Goal: Task Accomplishment & Management: Manage account settings

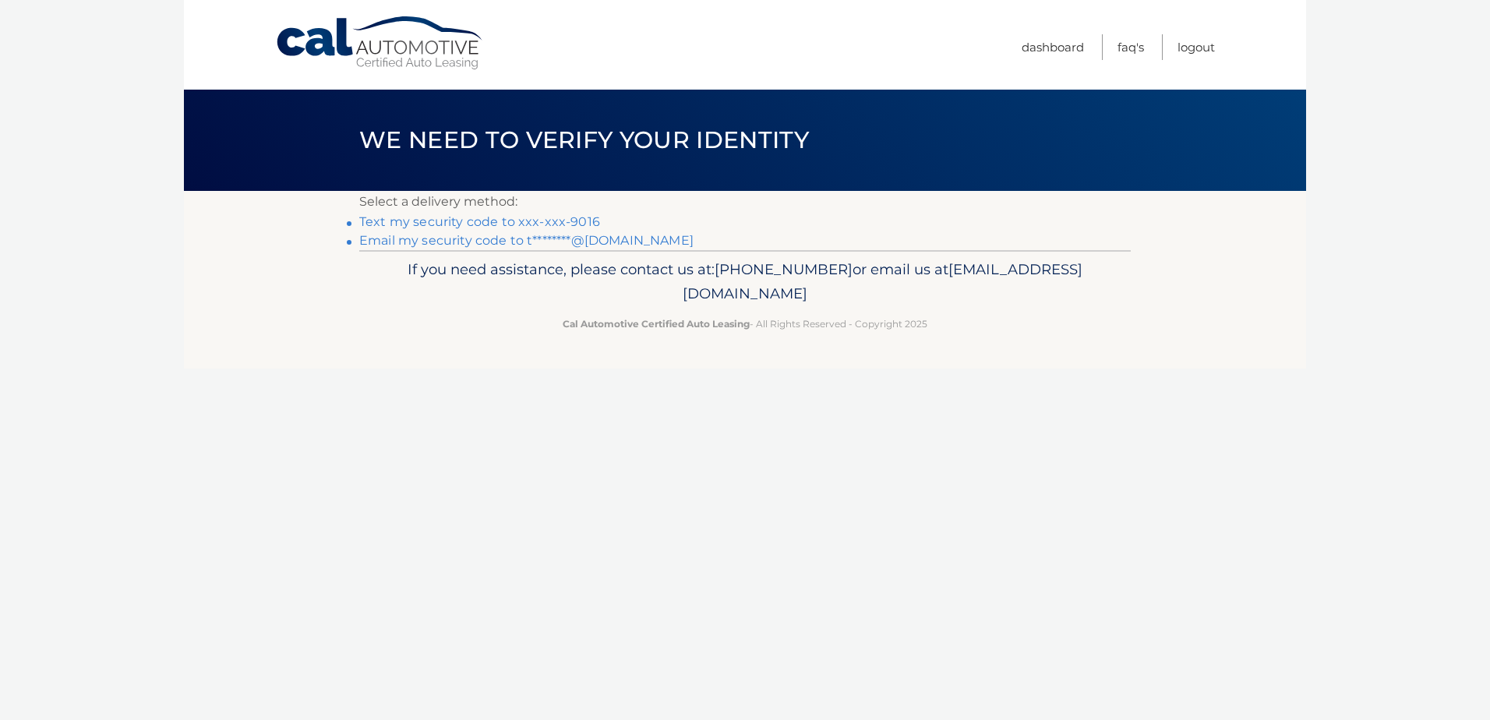
click at [535, 217] on link "Text my security code to xxx-xxx-9016" at bounding box center [479, 221] width 241 height 15
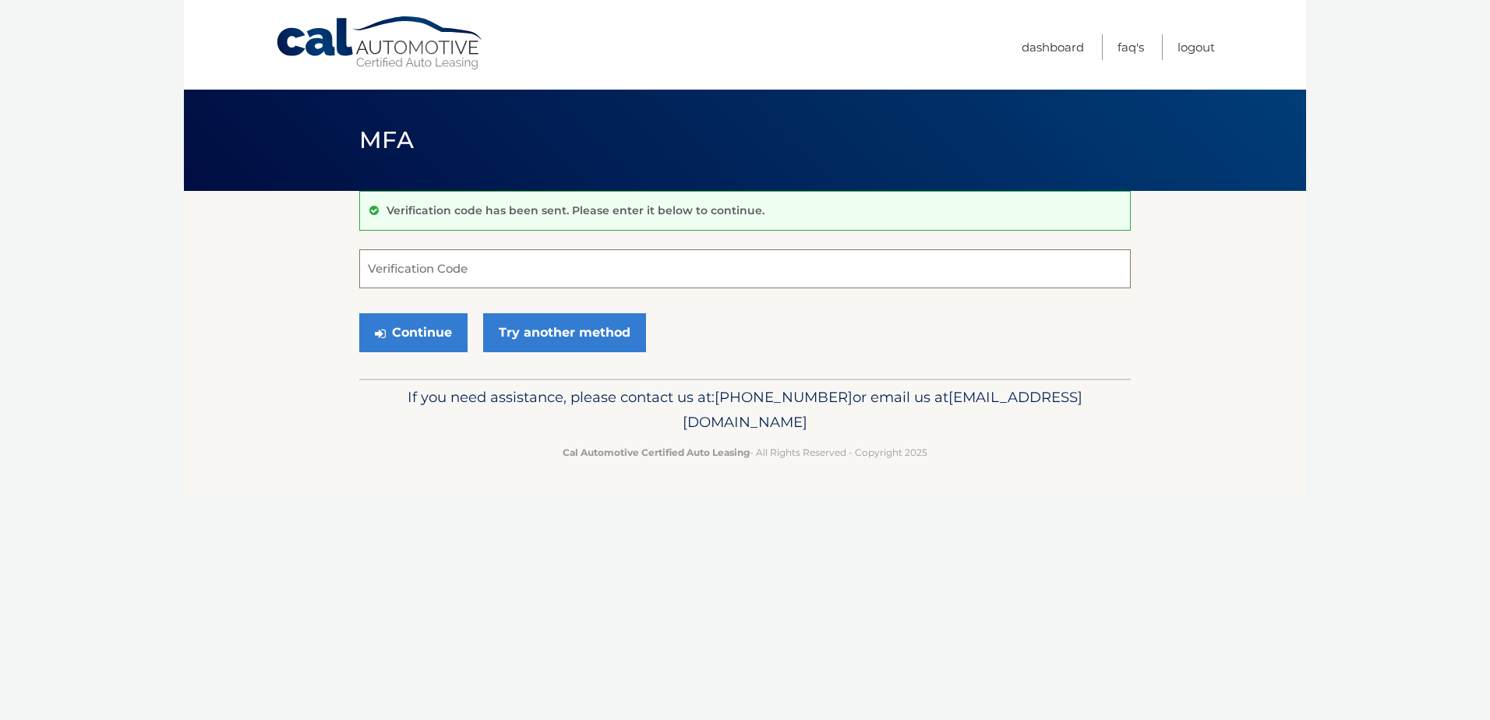
click at [714, 253] on input "Verification Code" at bounding box center [745, 268] width 772 height 39
type input "773715"
click at [423, 330] on button "Continue" at bounding box center [413, 332] width 108 height 39
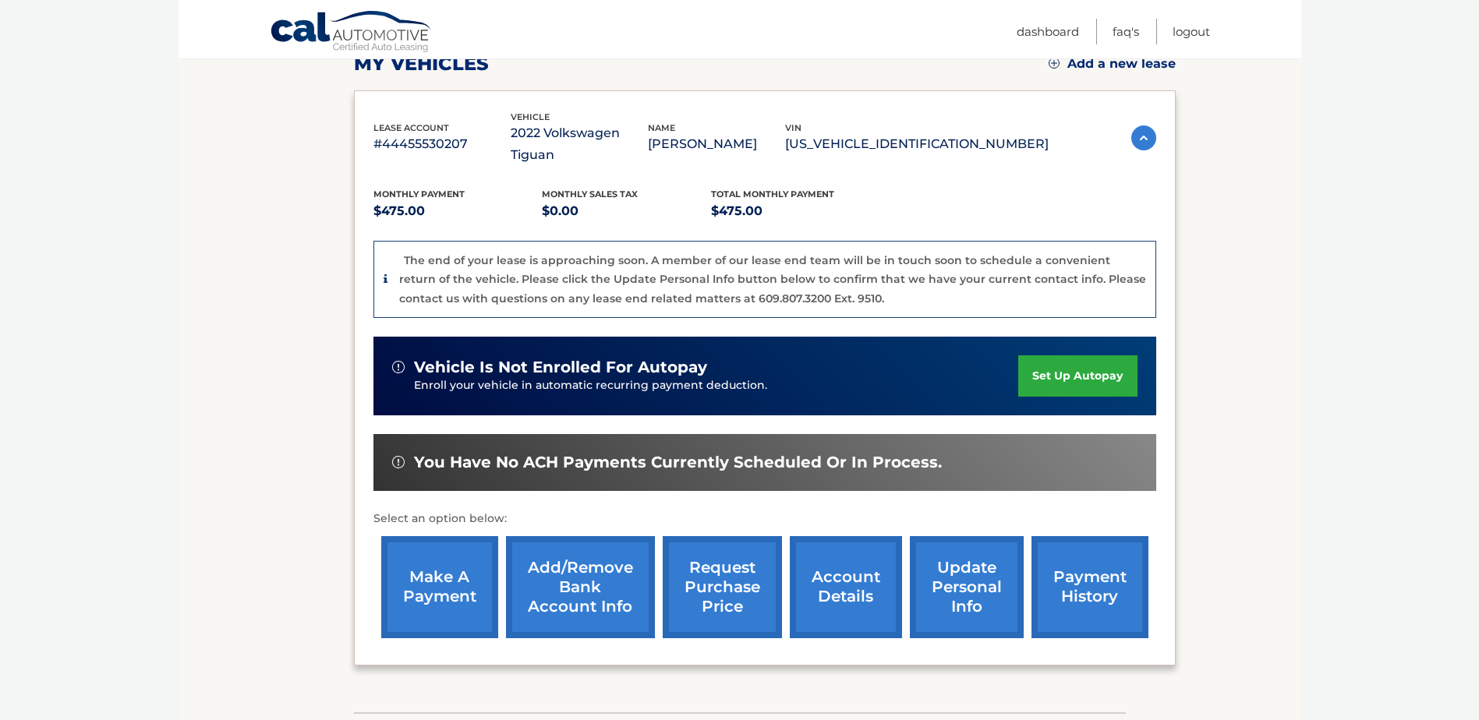
scroll to position [237, 0]
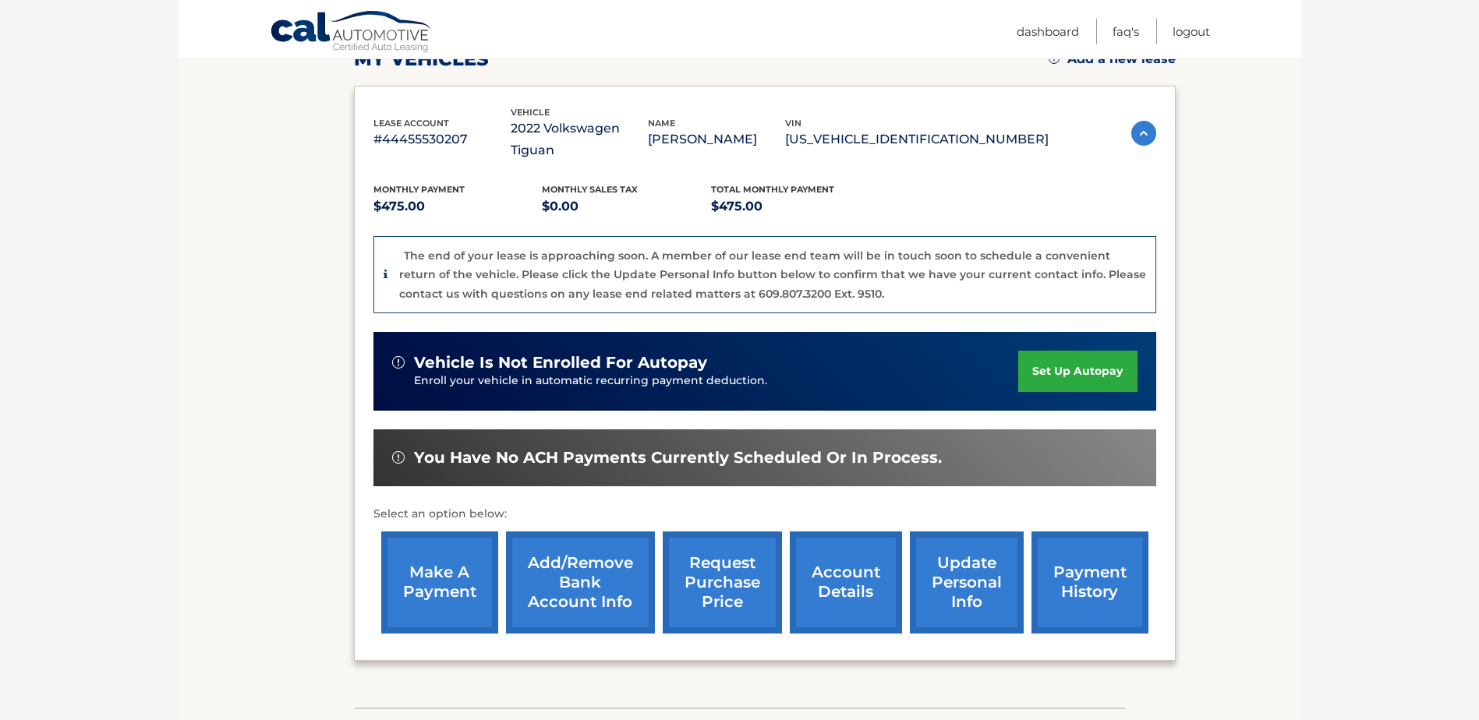
click at [843, 557] on link "account details" at bounding box center [846, 583] width 112 height 102
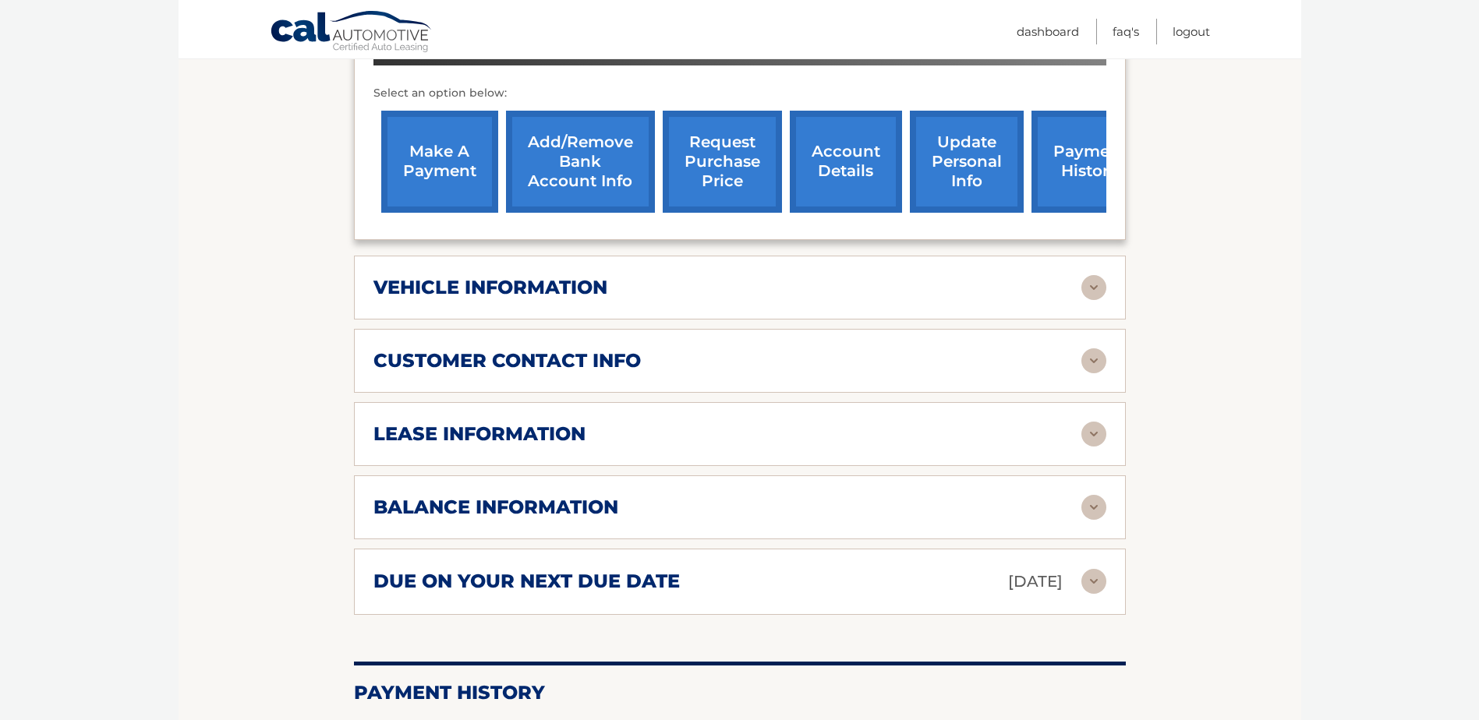
scroll to position [652, 0]
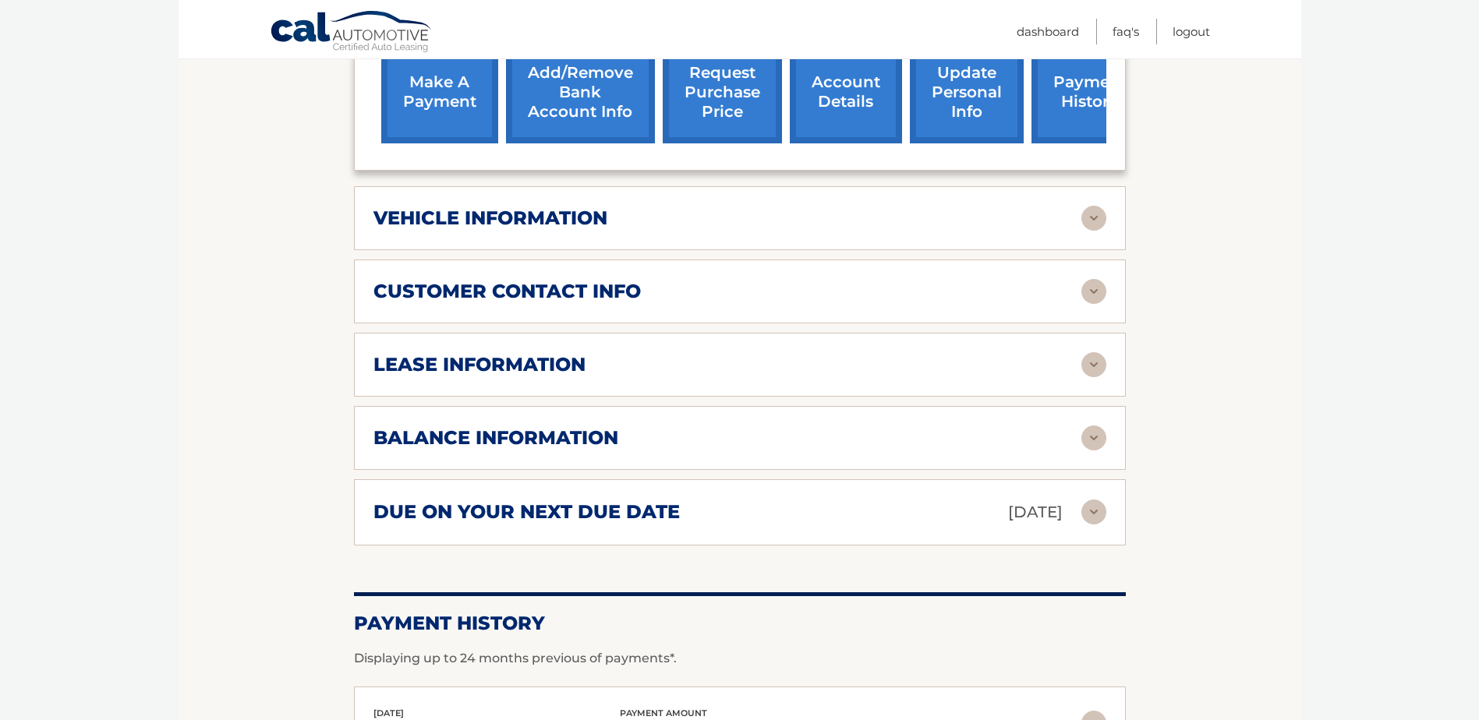
click at [1091, 433] on img at bounding box center [1093, 438] width 25 height 25
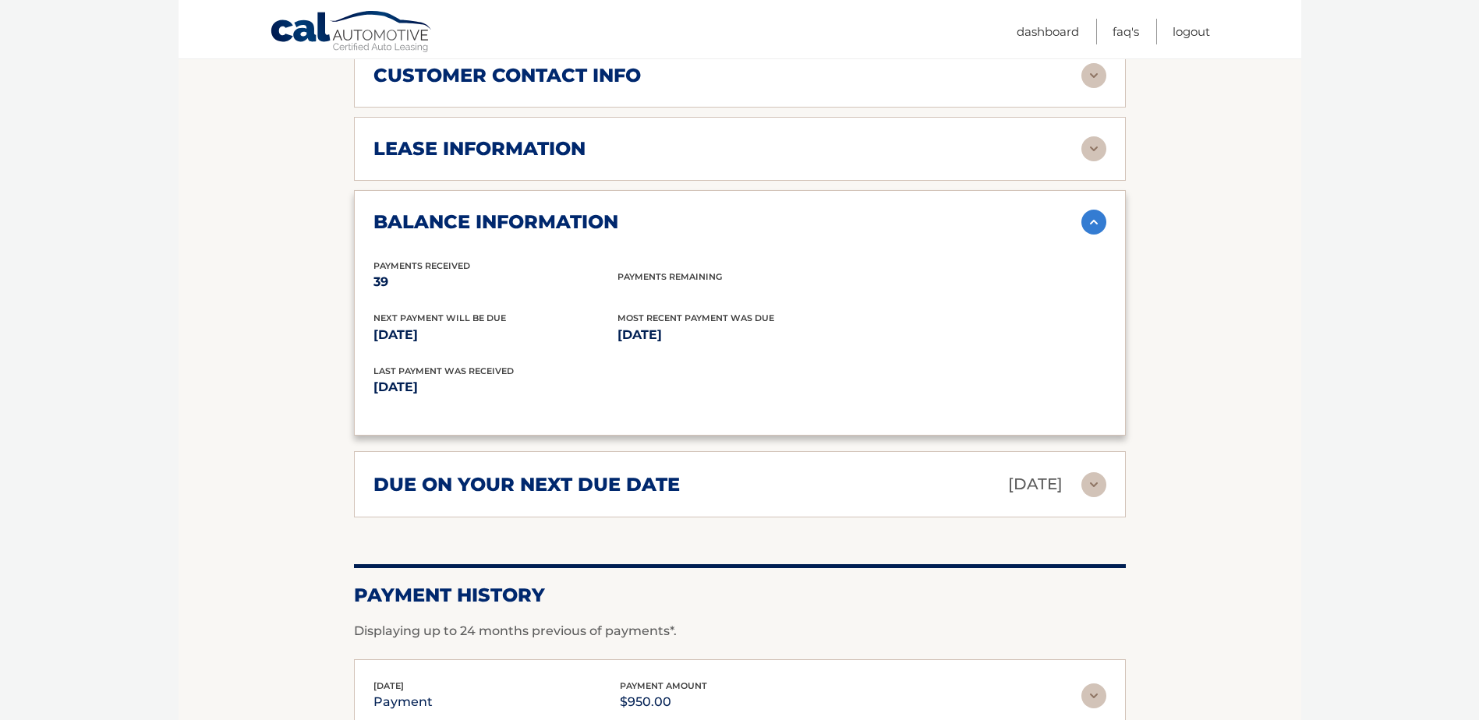
scroll to position [878, 0]
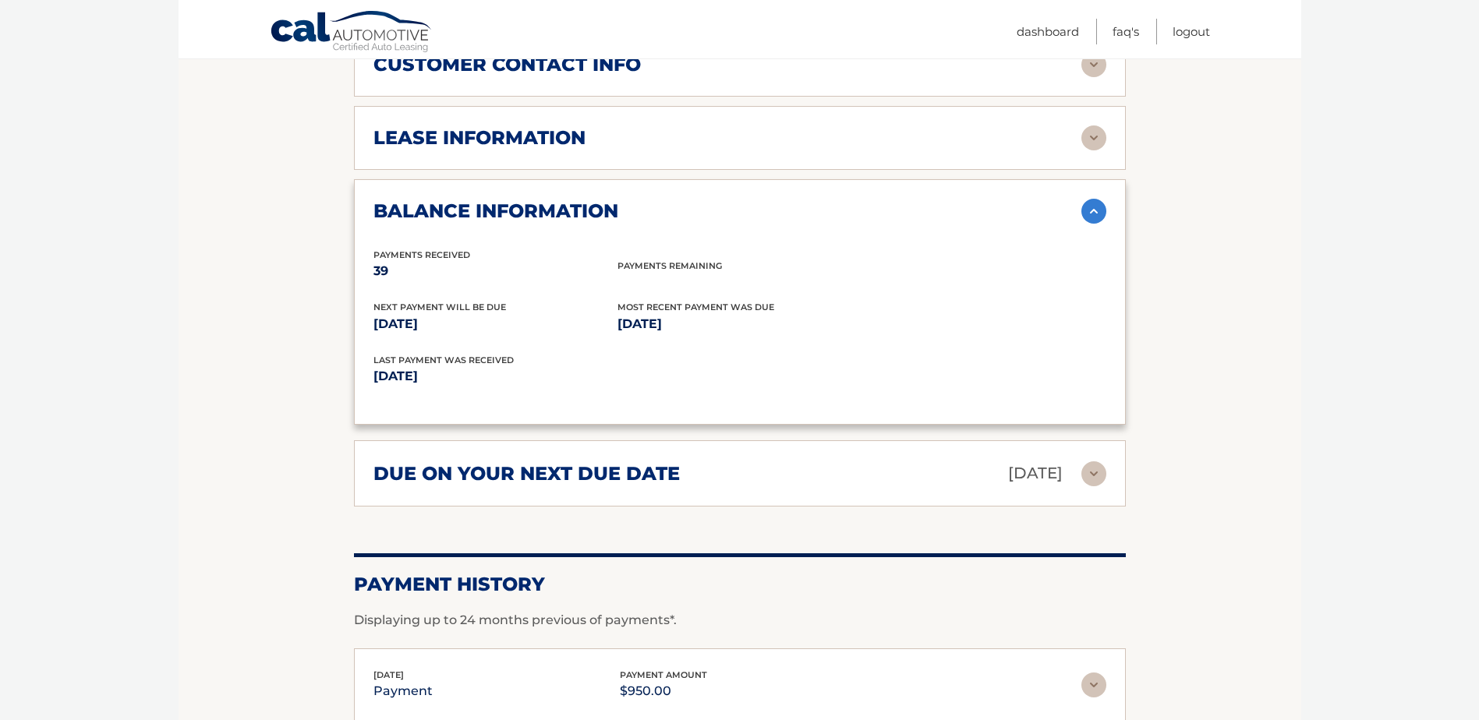
click at [1087, 473] on img at bounding box center [1093, 473] width 25 height 25
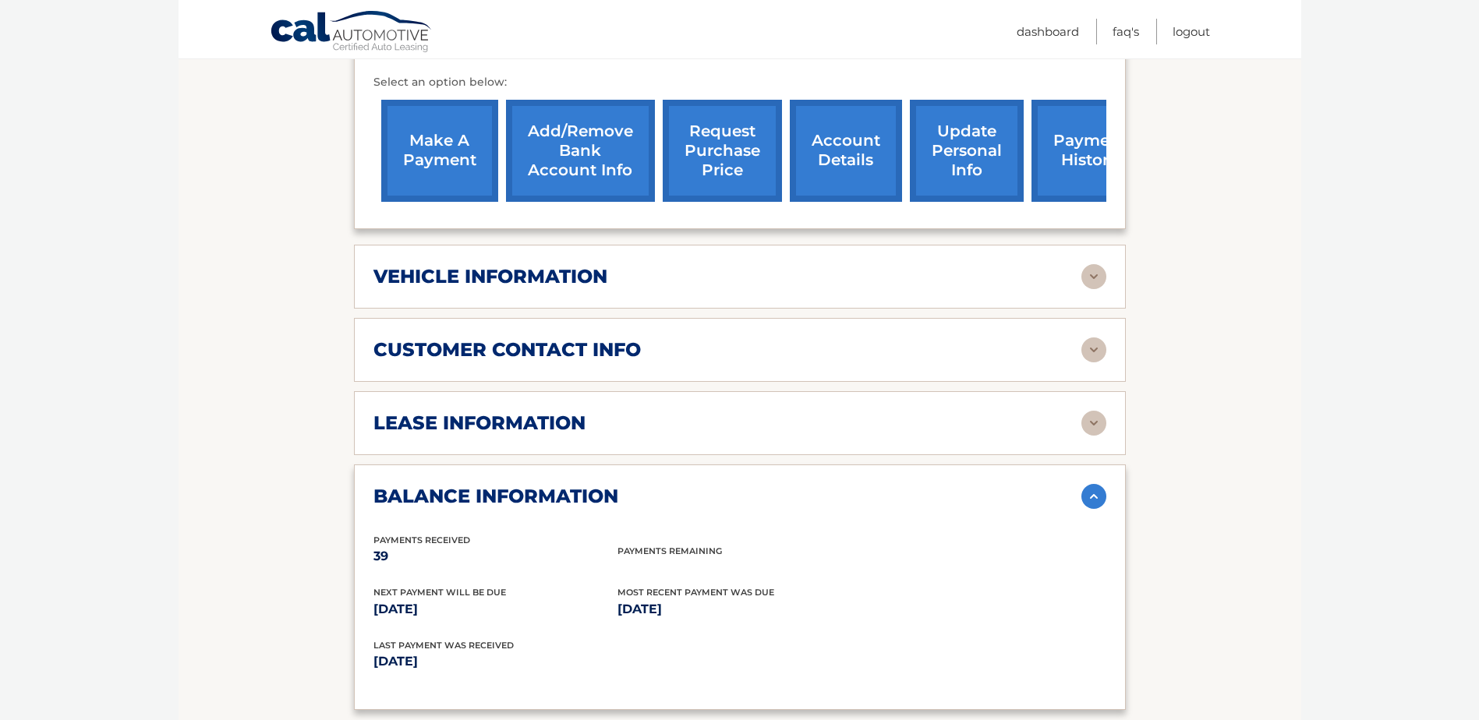
scroll to position [0, 0]
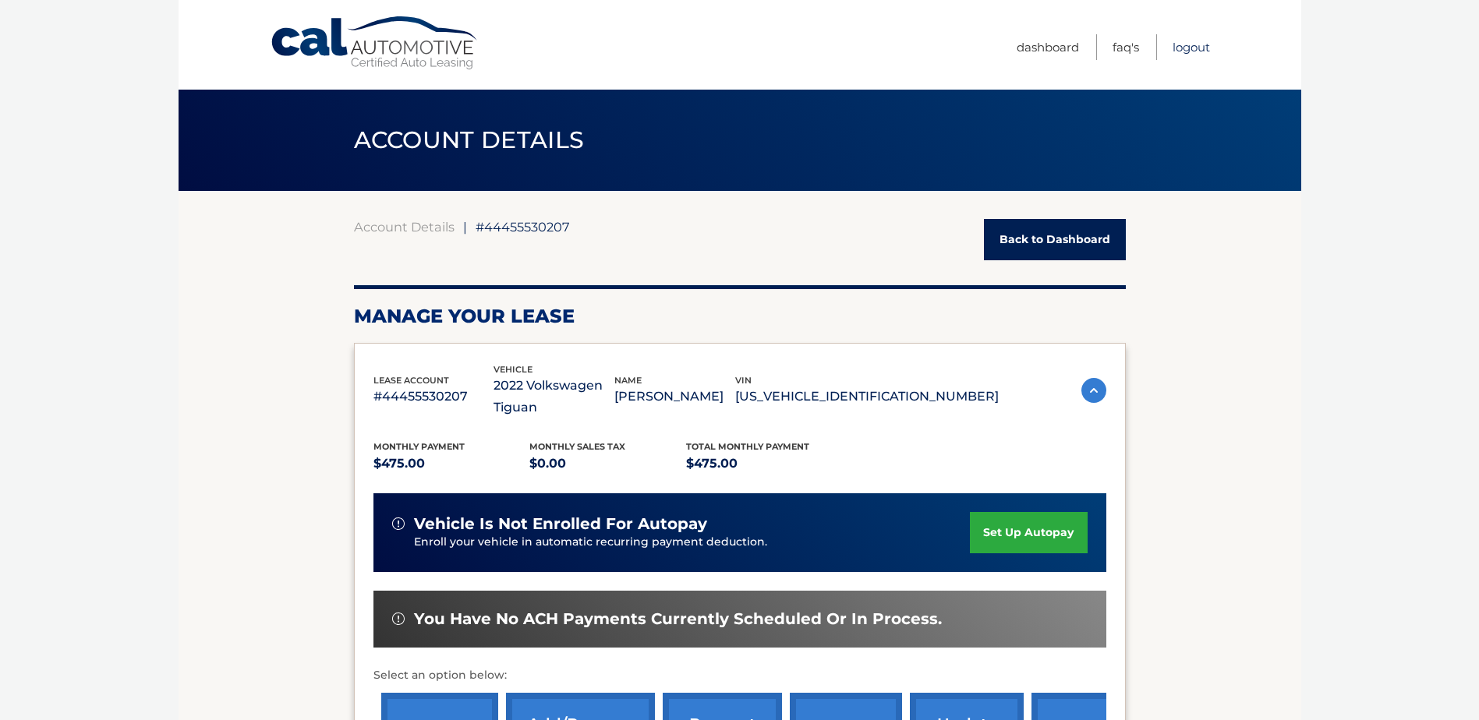
click at [1185, 47] on link "Logout" at bounding box center [1190, 47] width 37 height 26
